Goal: Check status: Check status

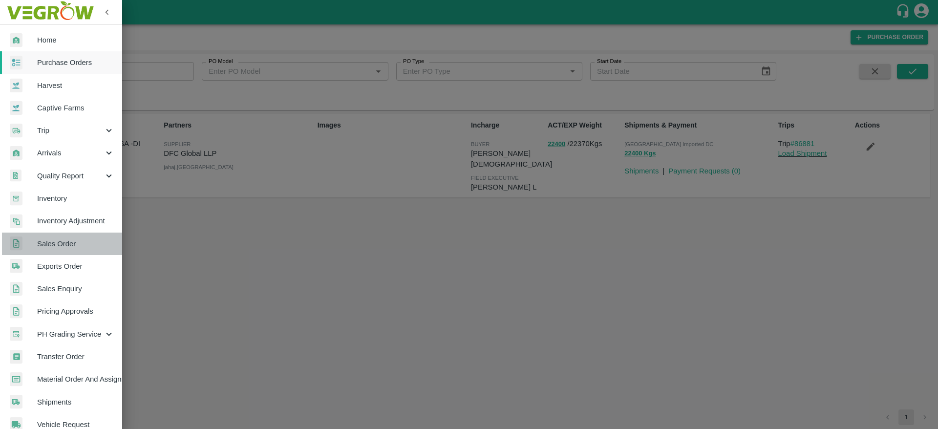
click at [64, 245] on span "Sales Order" at bounding box center [75, 244] width 77 height 11
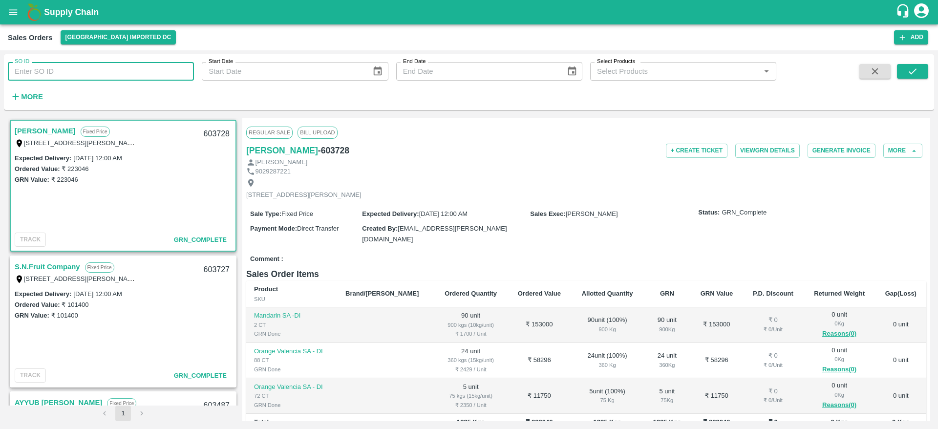
click at [125, 75] on input "SO ID" at bounding box center [101, 71] width 186 height 19
type input "603487"
click at [911, 71] on icon "submit" at bounding box center [913, 71] width 11 height 11
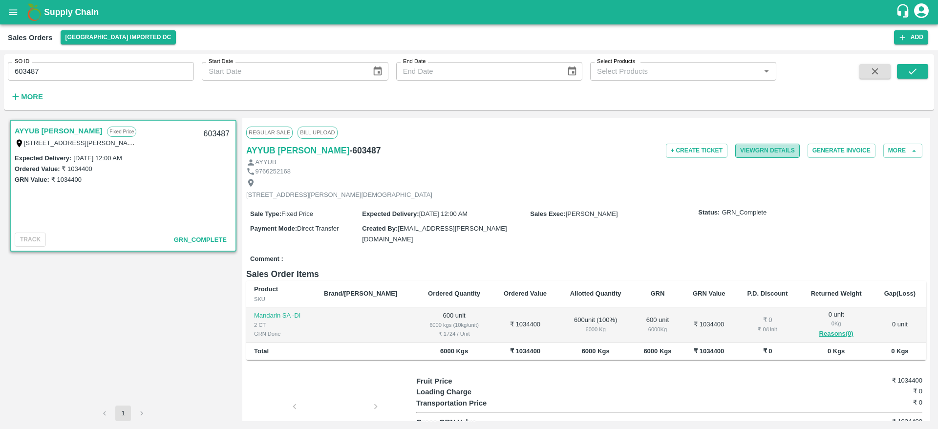
click at [784, 155] on button "View GRN Details" at bounding box center [768, 151] width 65 height 14
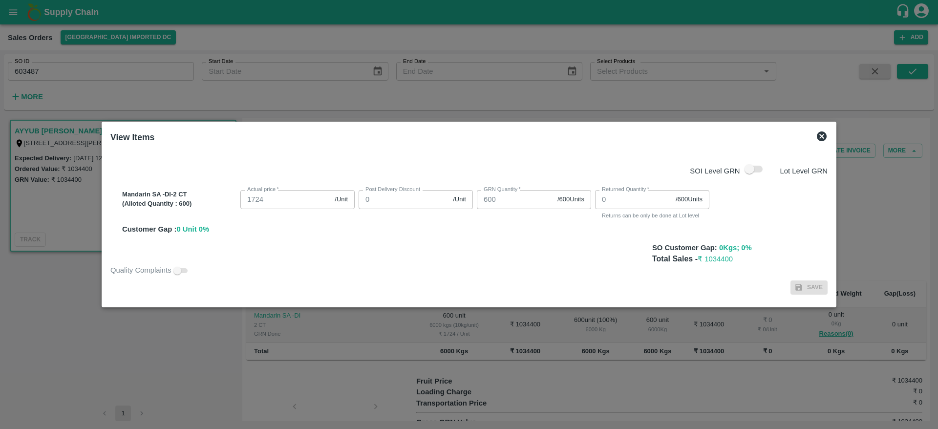
click at [665, 335] on div at bounding box center [469, 214] width 938 height 429
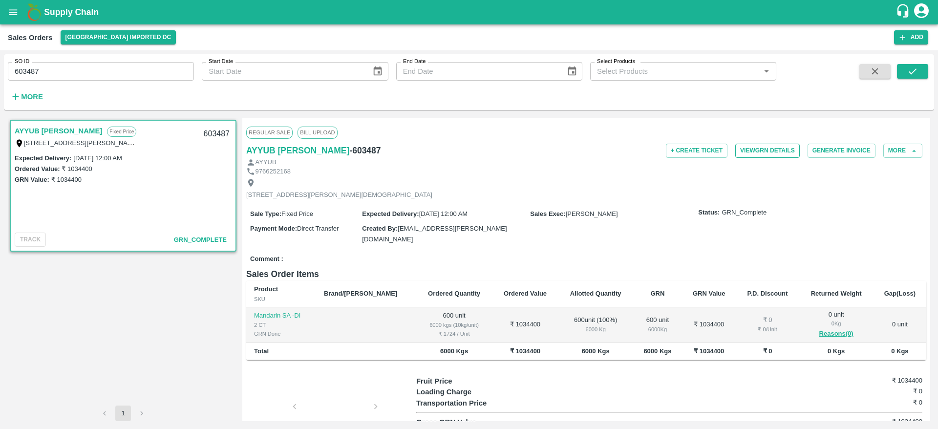
click at [762, 146] on button "View GRN Details" at bounding box center [768, 151] width 65 height 14
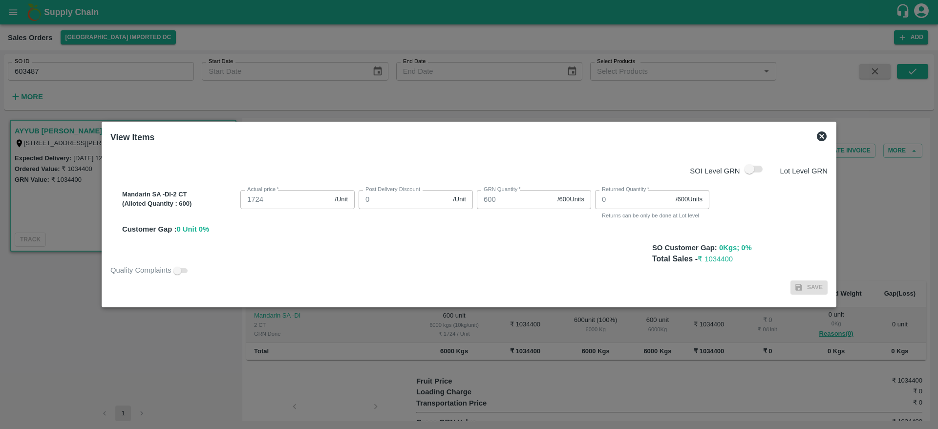
click at [489, 368] on div at bounding box center [469, 214] width 938 height 429
